Goal: Transaction & Acquisition: Purchase product/service

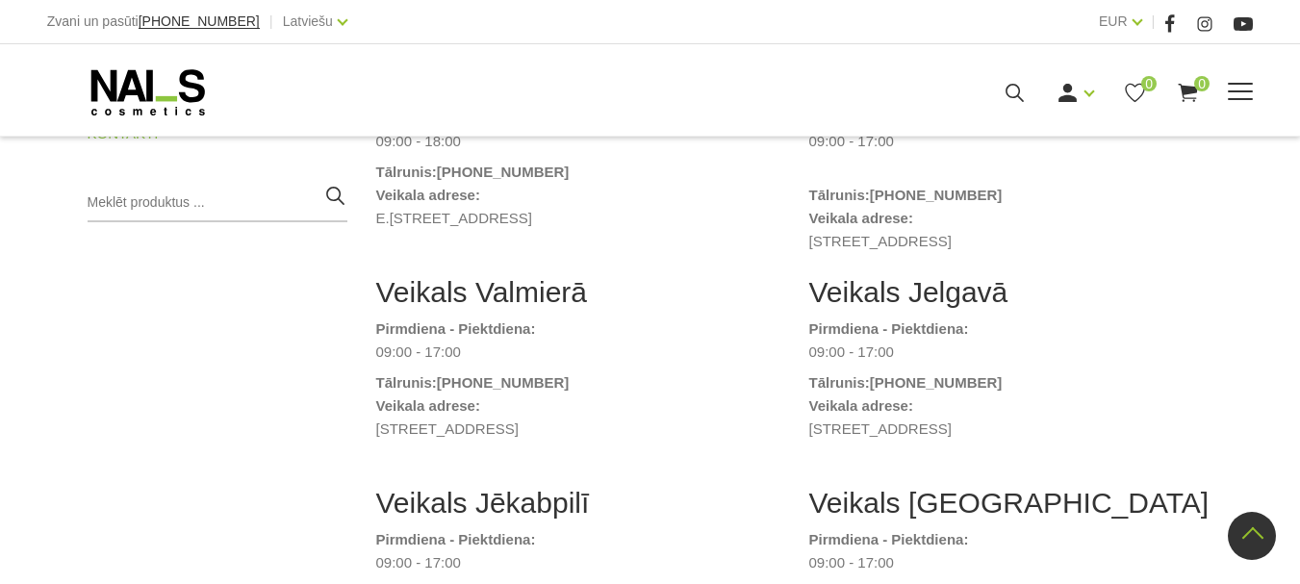
scroll to position [577, 0]
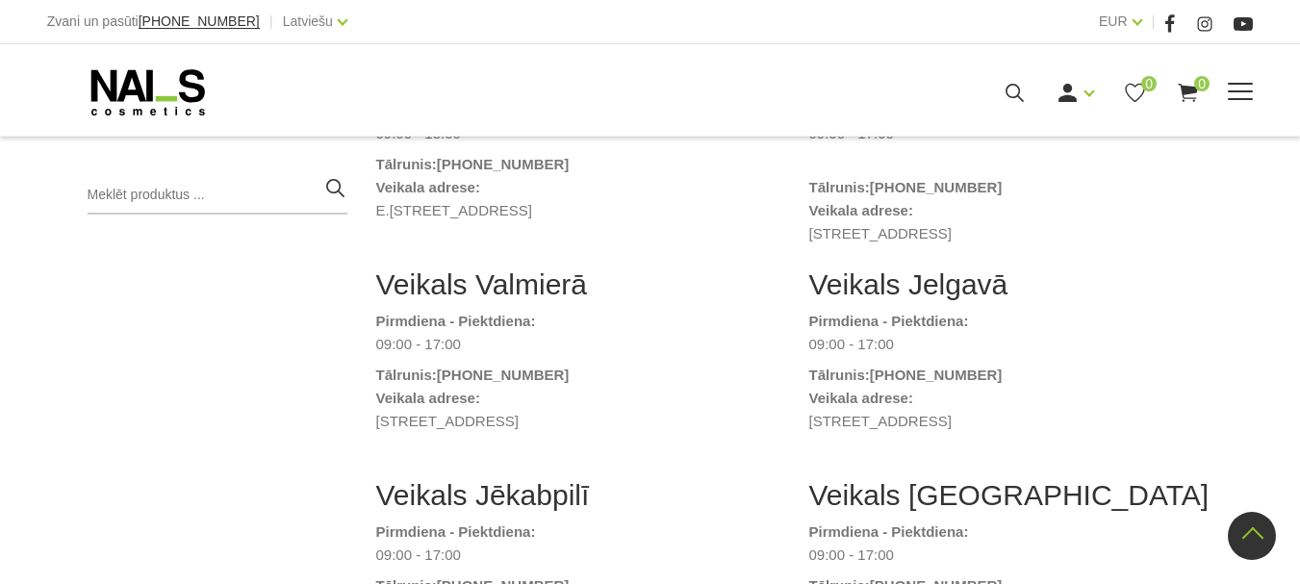
click at [0, 0] on link "Frēzes, uzgaļi" at bounding box center [0, 0] width 0 height 0
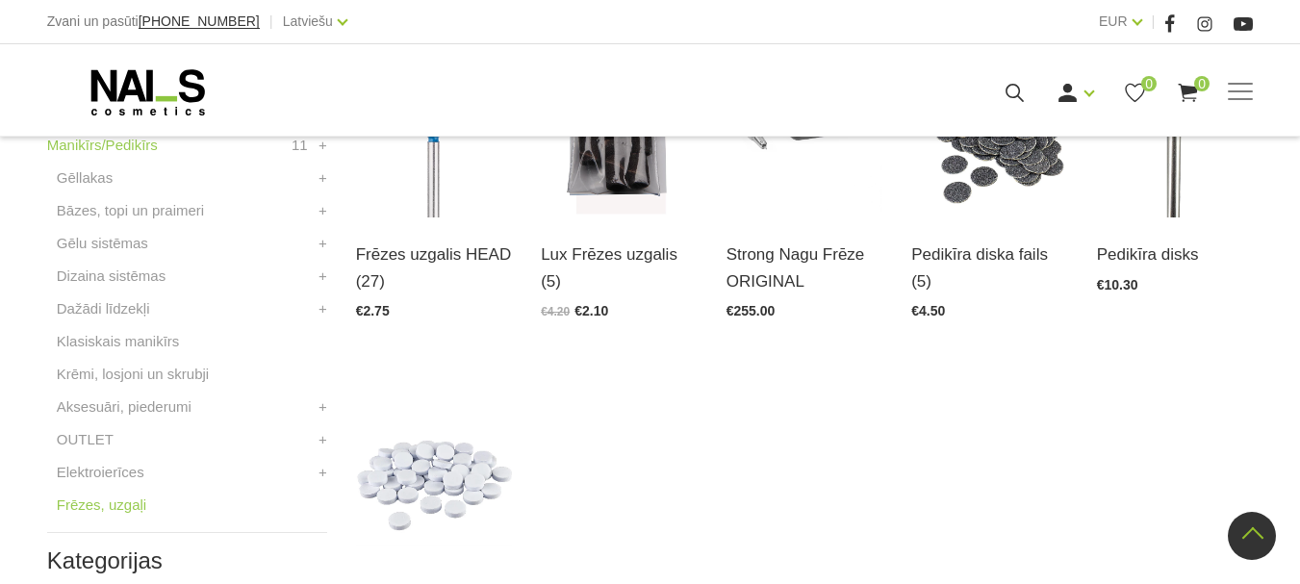
scroll to position [289, 0]
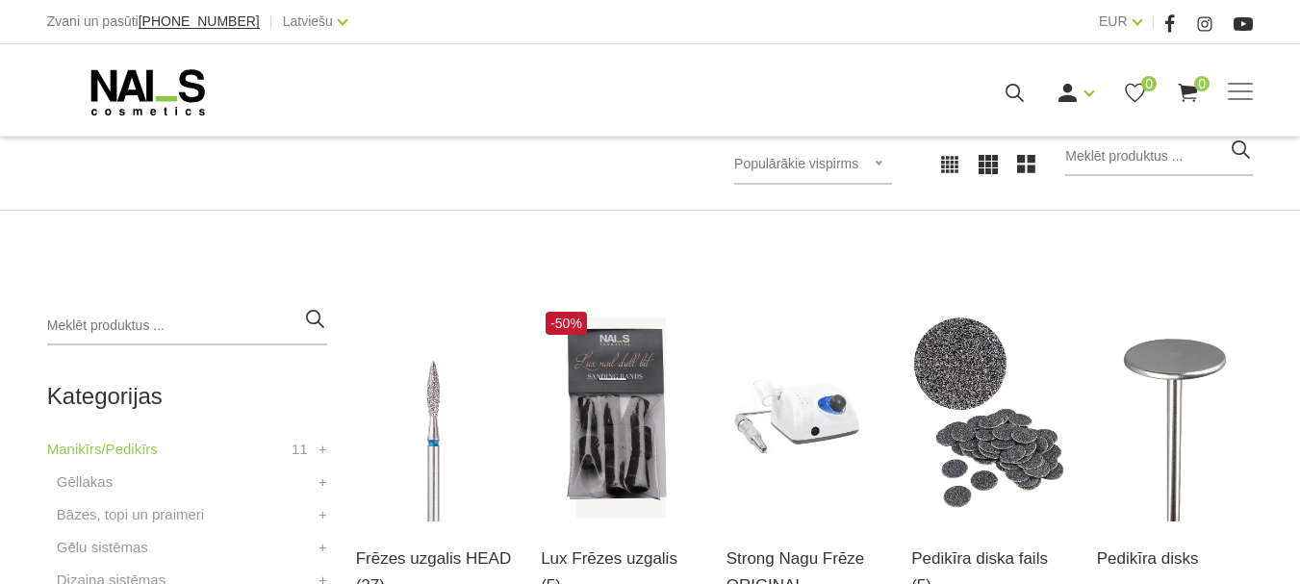
click at [798, 413] on img at bounding box center [804, 414] width 157 height 215
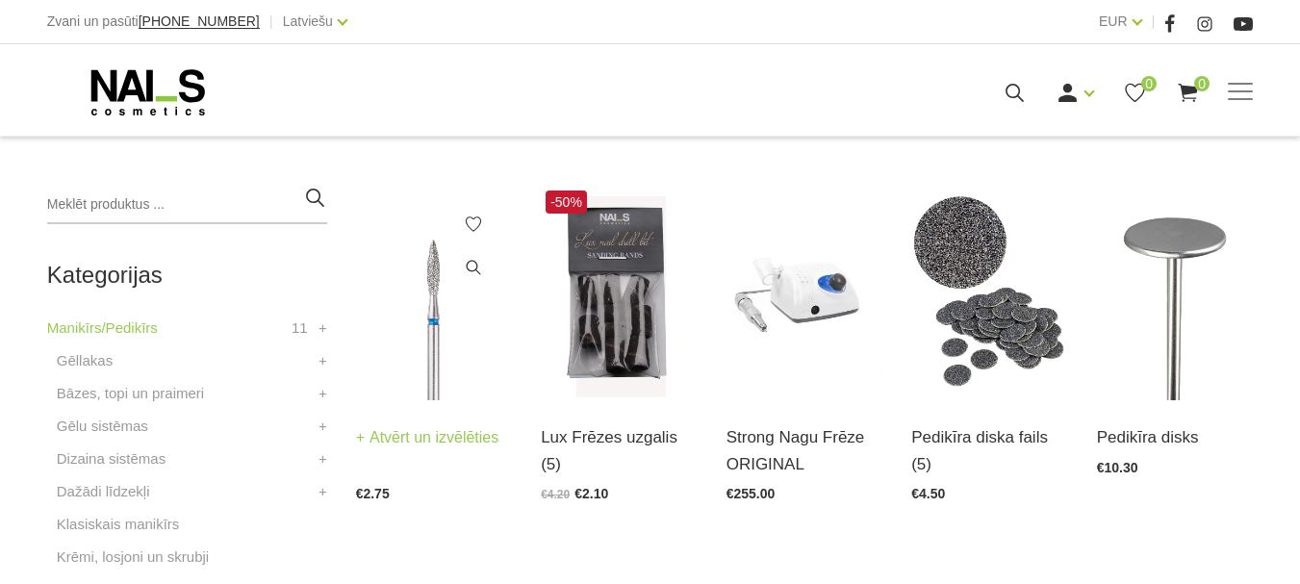
scroll to position [577, 0]
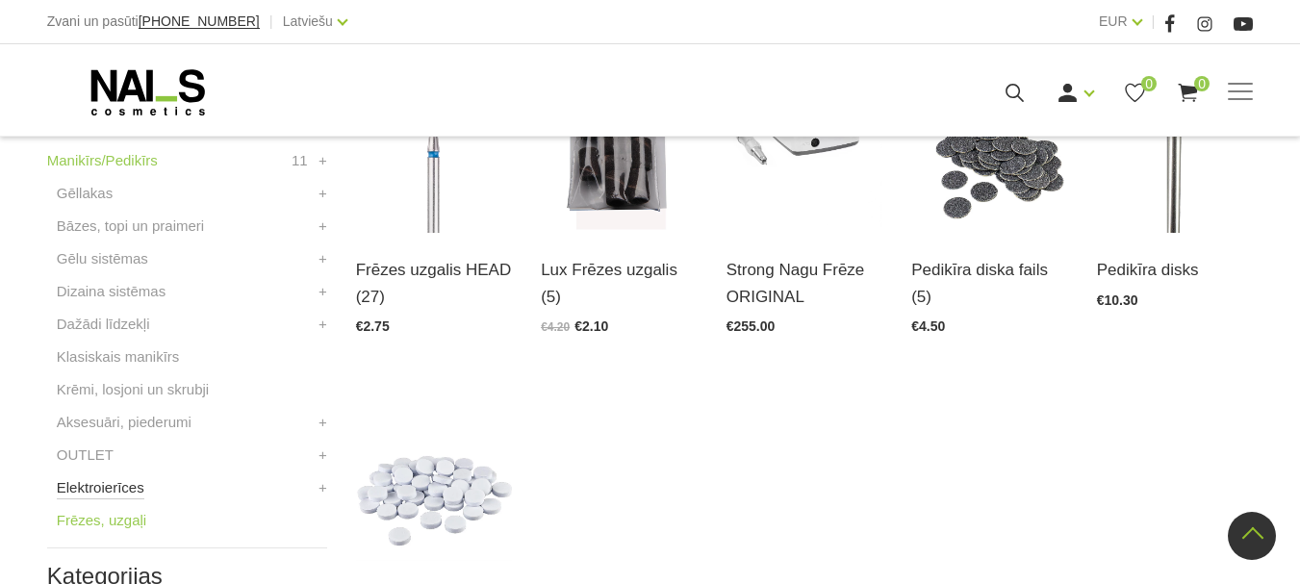
click at [106, 485] on link "Elektroierīces" at bounding box center [101, 487] width 88 height 23
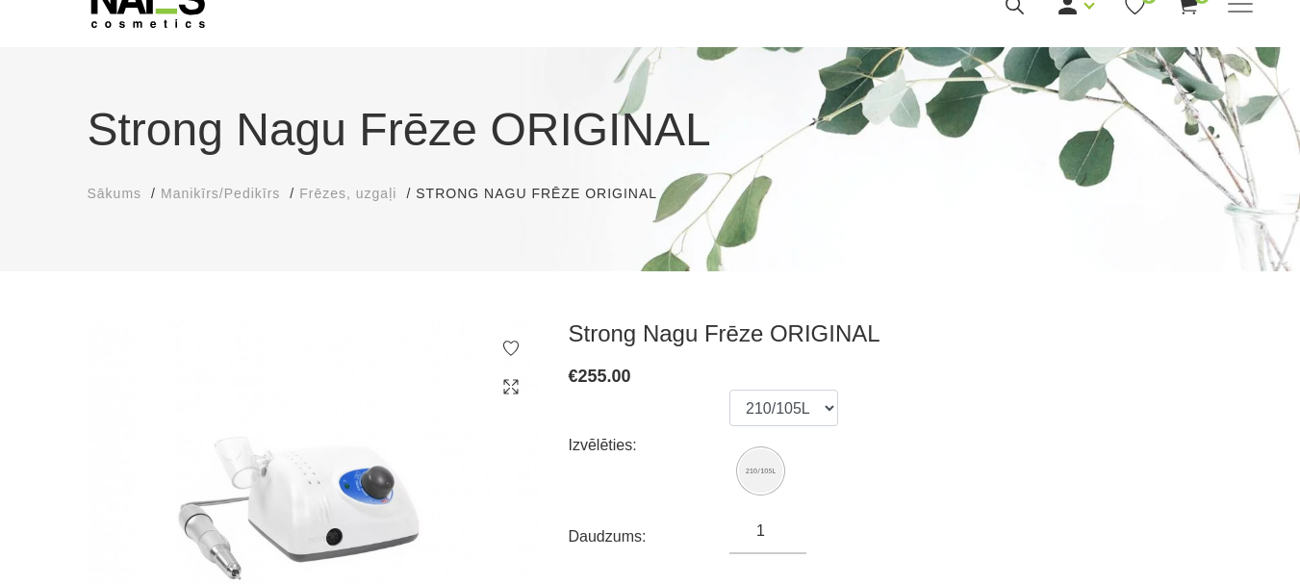
scroll to position [86, 0]
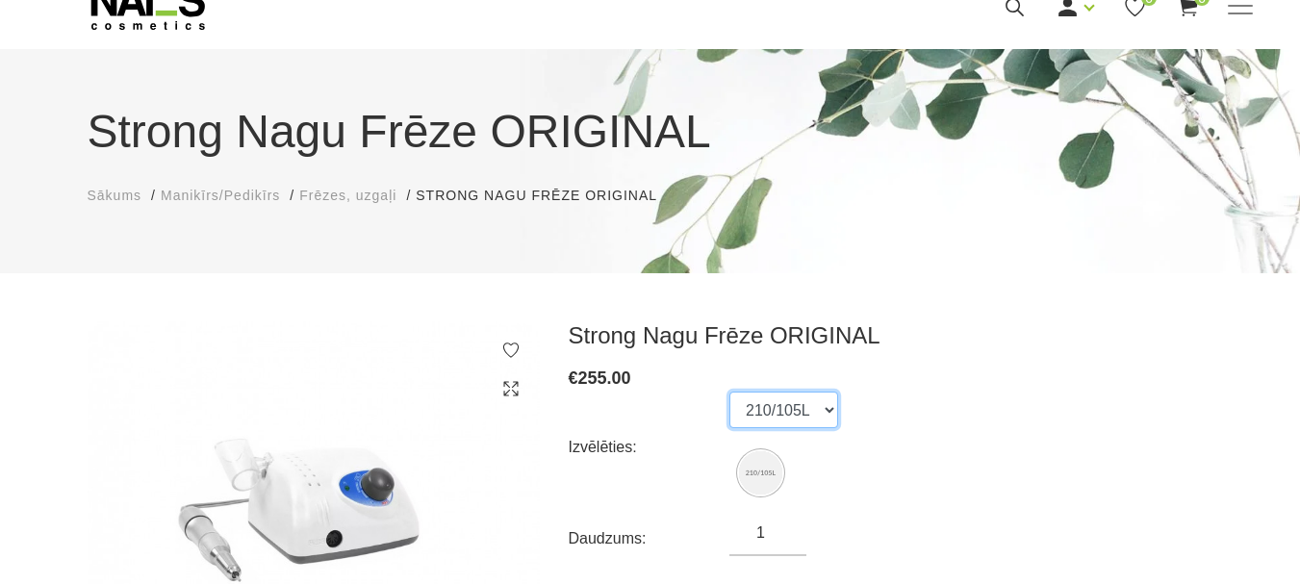
click at [831, 409] on select "210/105L" at bounding box center [783, 410] width 109 height 37
click at [729, 392] on select "210/105L" at bounding box center [783, 410] width 109 height 37
